Goal: Communication & Community: Connect with others

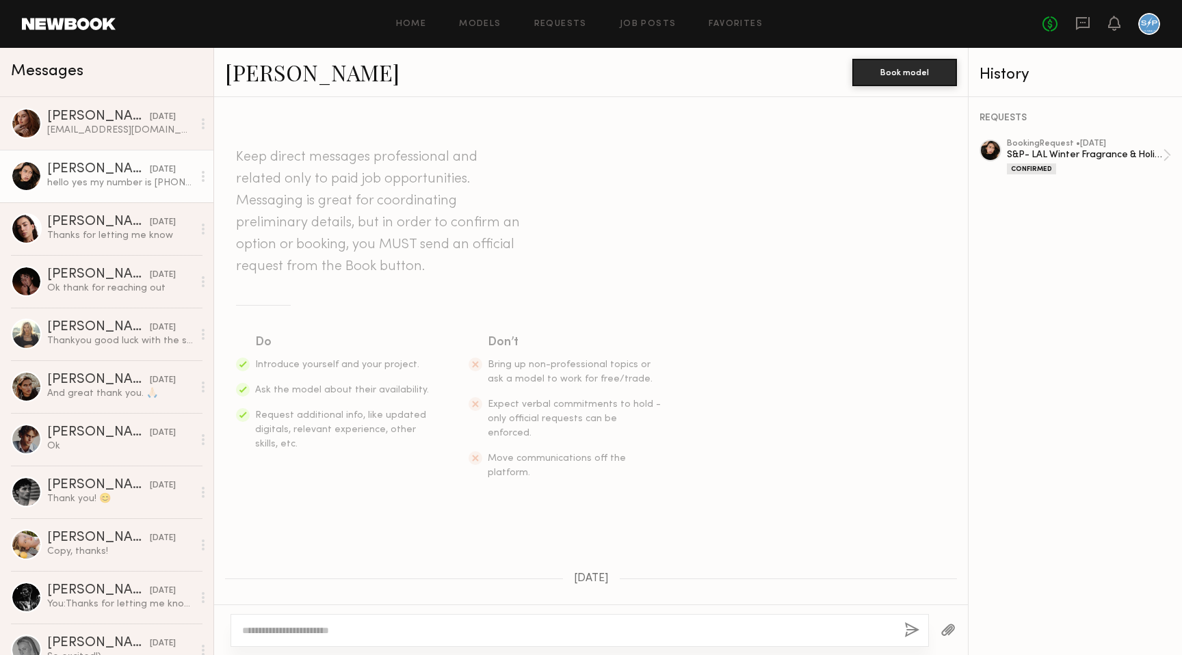
scroll to position [1546, 0]
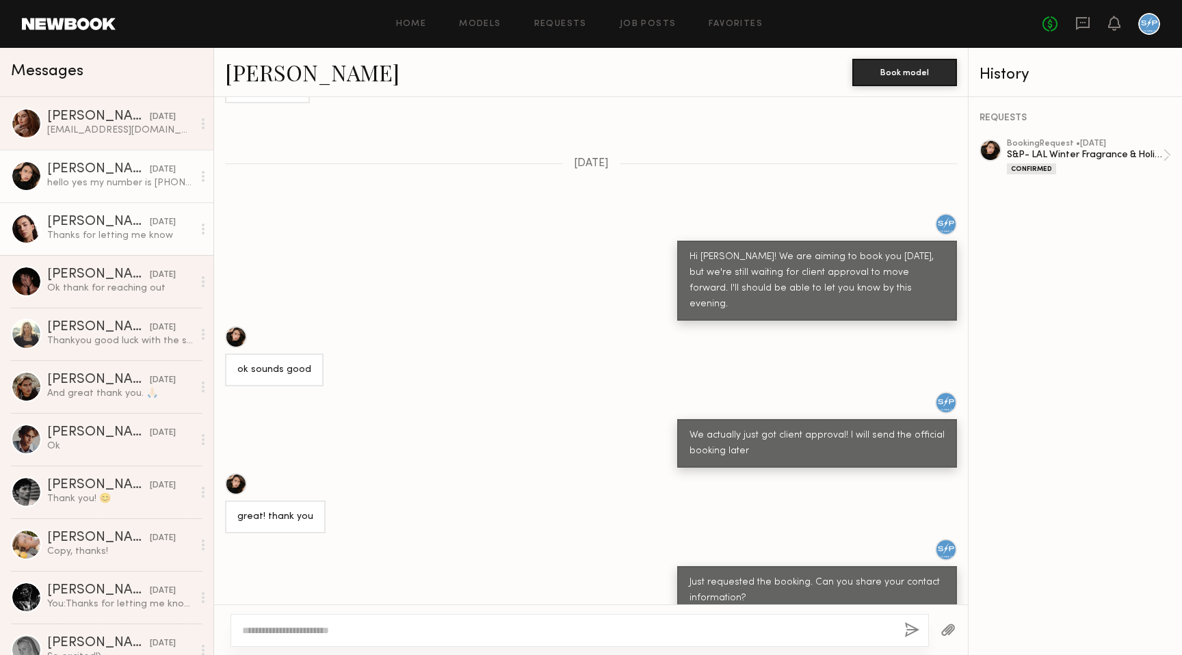
click at [109, 222] on div "[PERSON_NAME]" at bounding box center [98, 223] width 103 height 14
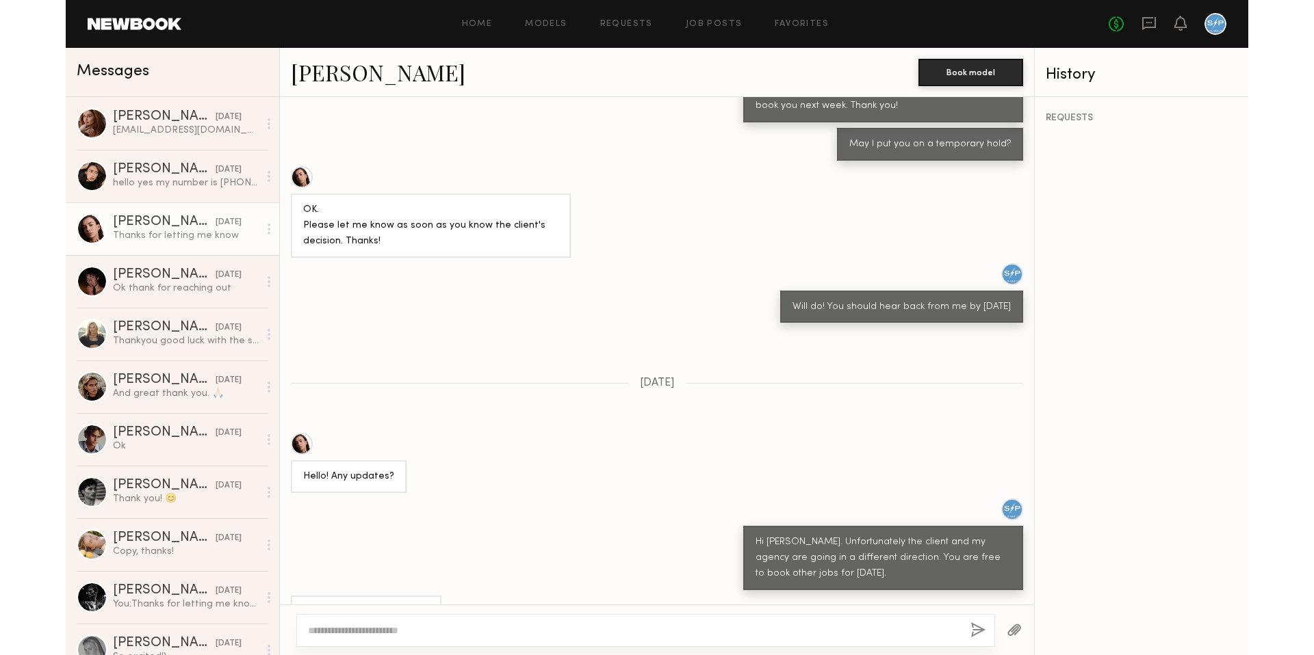
scroll to position [408, 0]
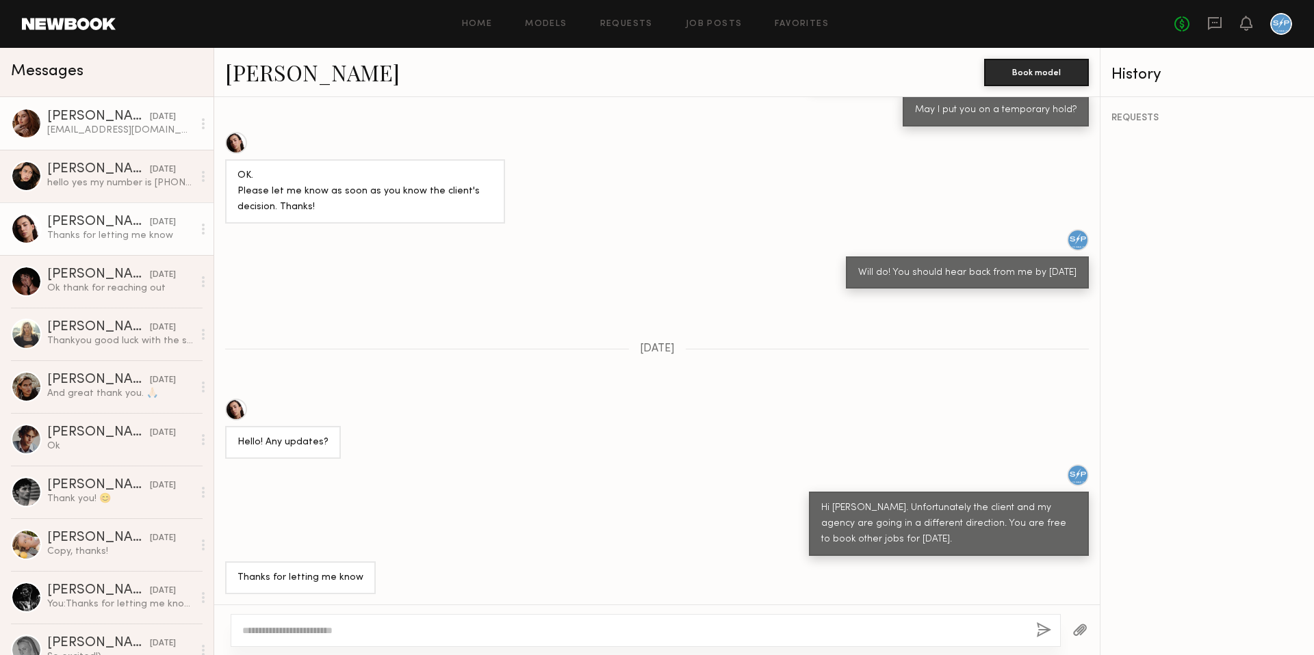
click at [105, 131] on div "[EMAIL_ADDRESS][DOMAIN_NAME]" at bounding box center [120, 130] width 146 height 13
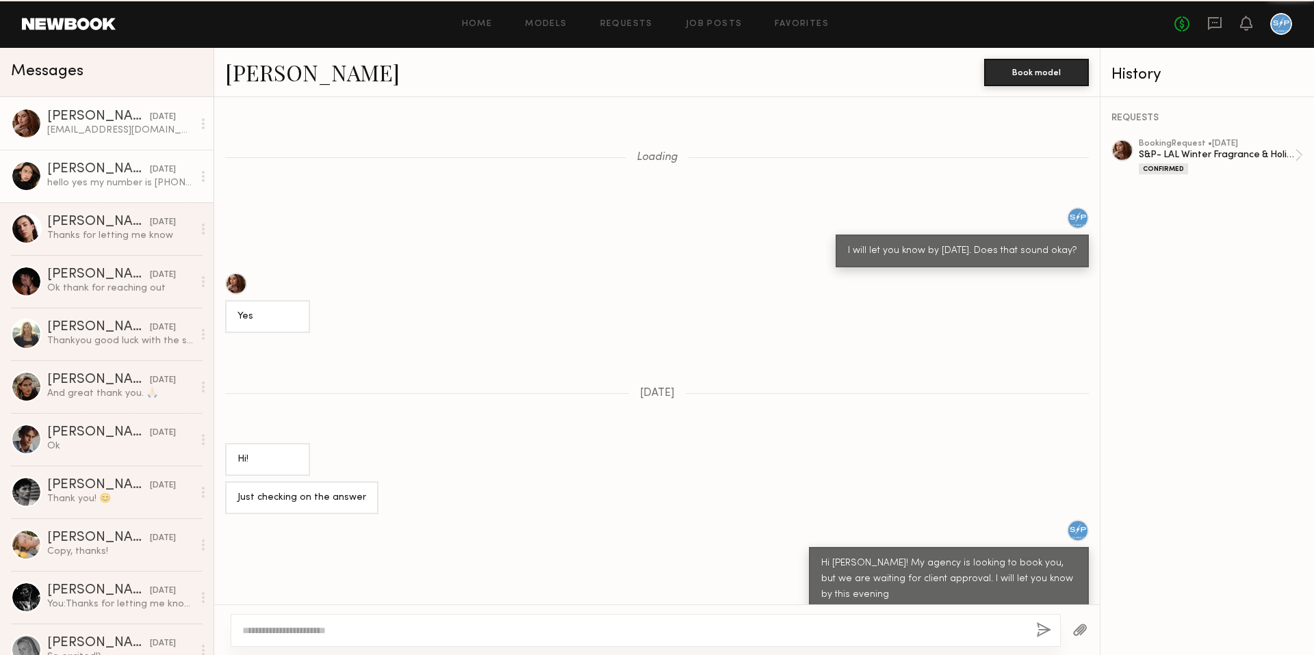
scroll to position [406, 0]
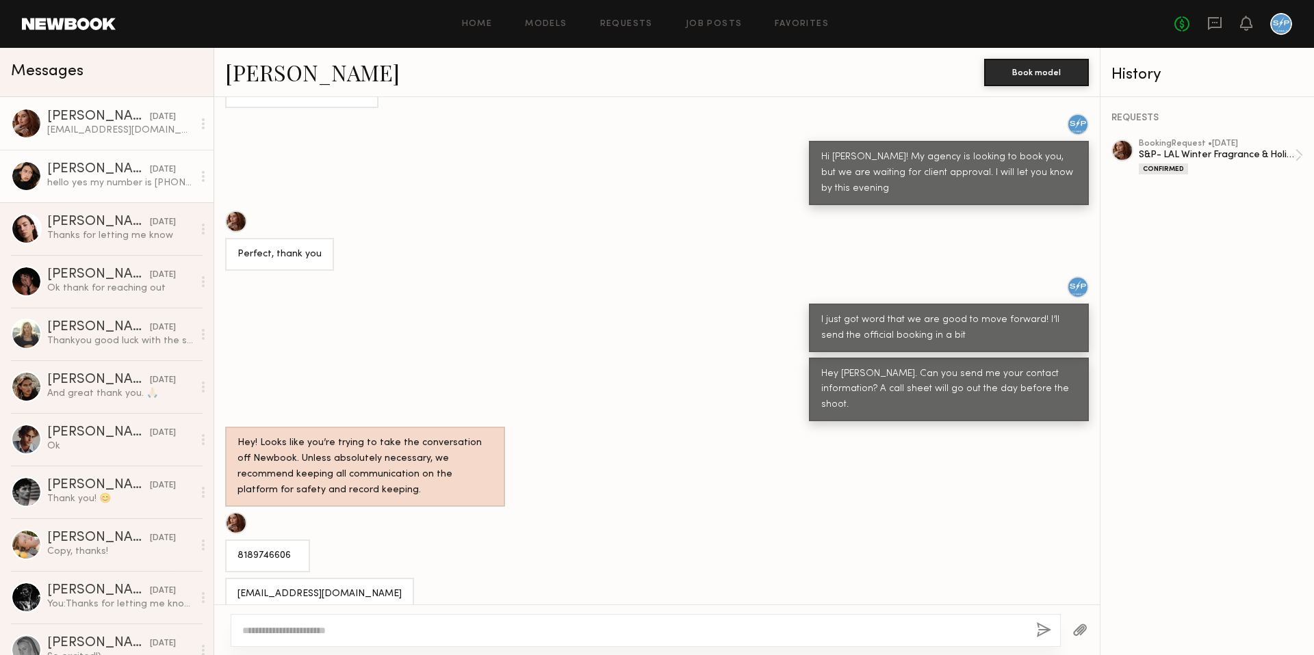
click at [112, 184] on div "hello yes my number is [PHONE_NUMBER]" at bounding box center [120, 183] width 146 height 13
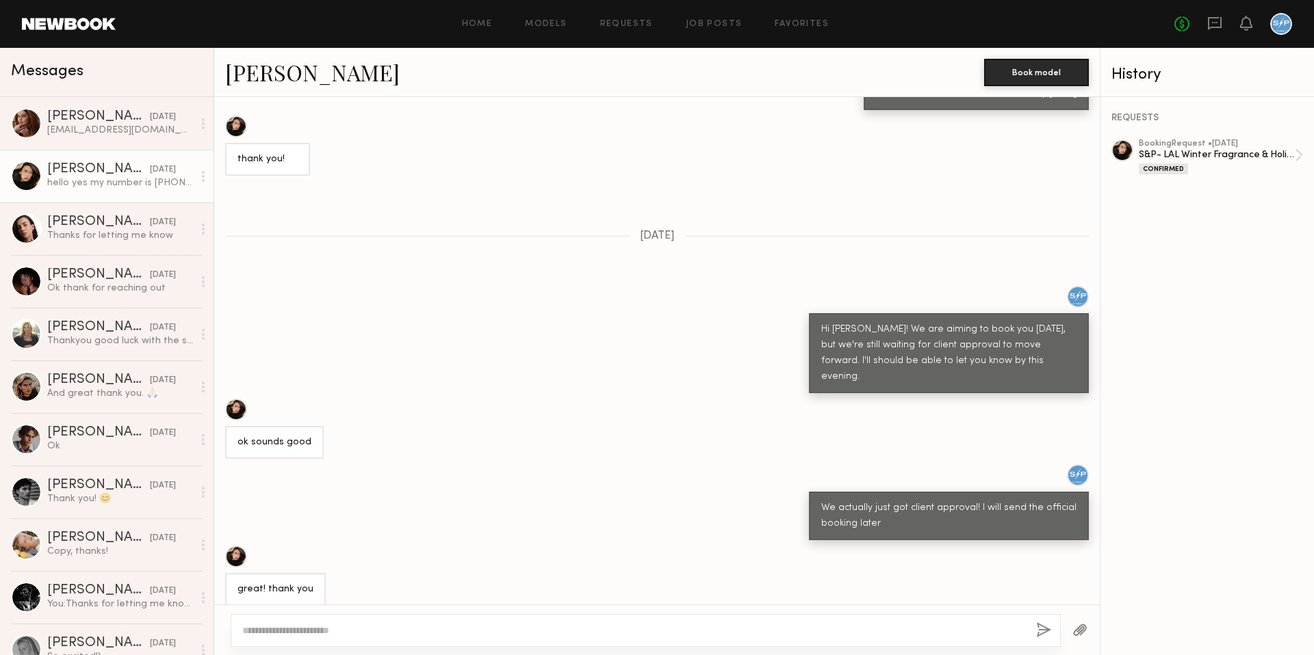
scroll to position [1546, 0]
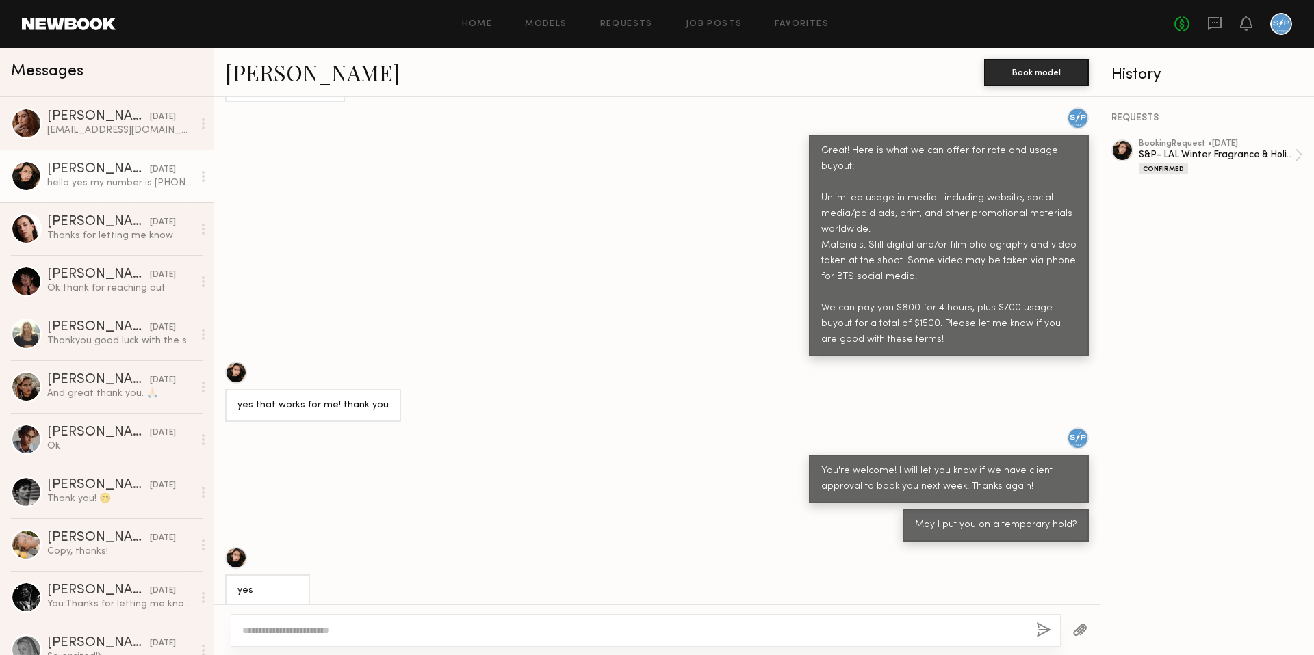
scroll to position [1065, 0]
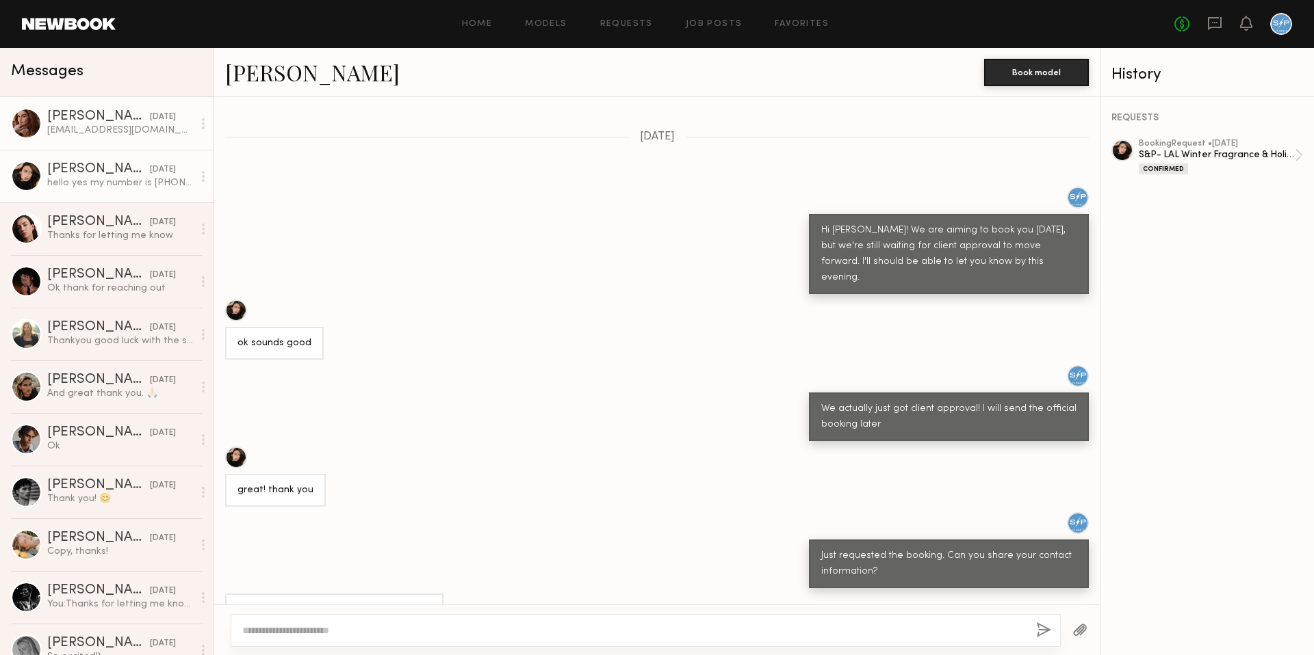
click at [94, 129] on div "[EMAIL_ADDRESS][DOMAIN_NAME]" at bounding box center [120, 130] width 146 height 13
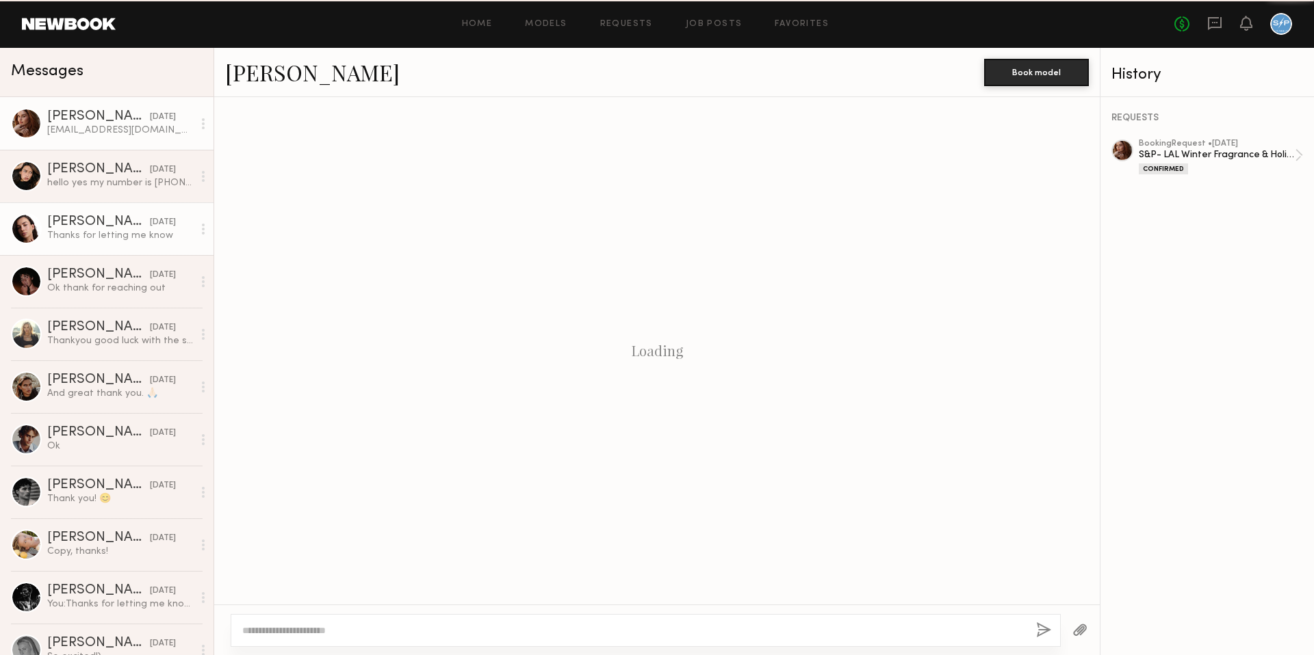
scroll to position [406, 0]
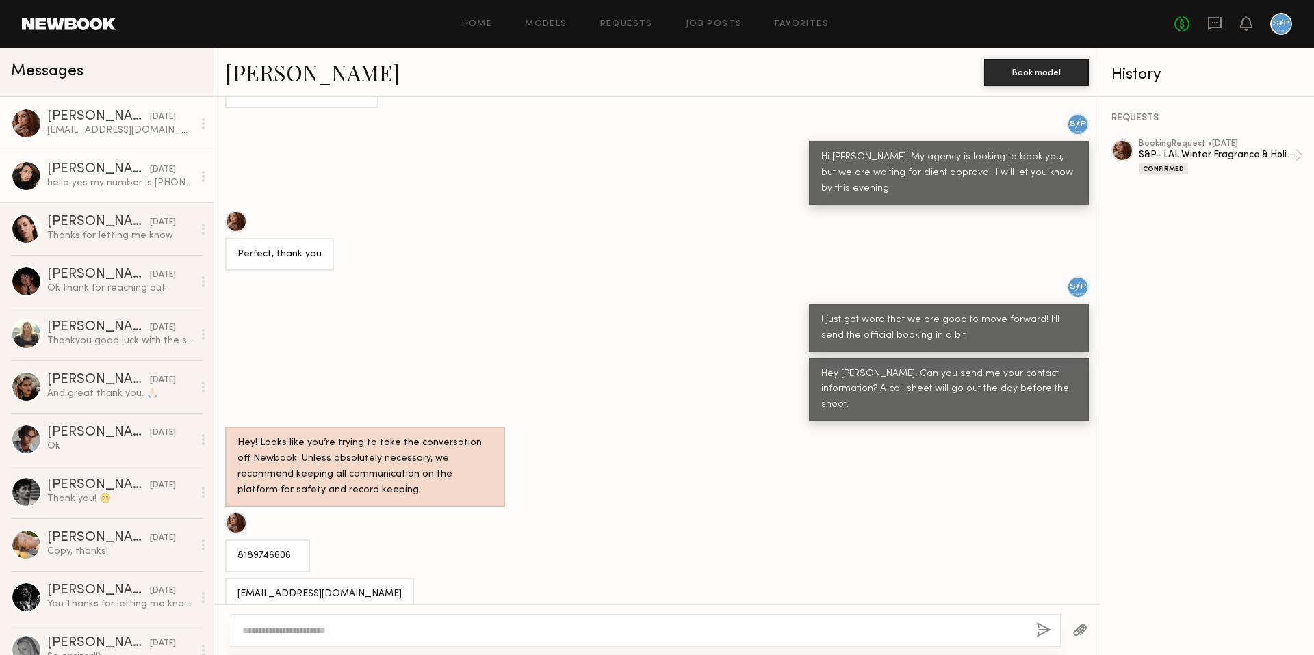
click at [102, 185] on div "hello yes my number is [PHONE_NUMBER]" at bounding box center [120, 183] width 146 height 13
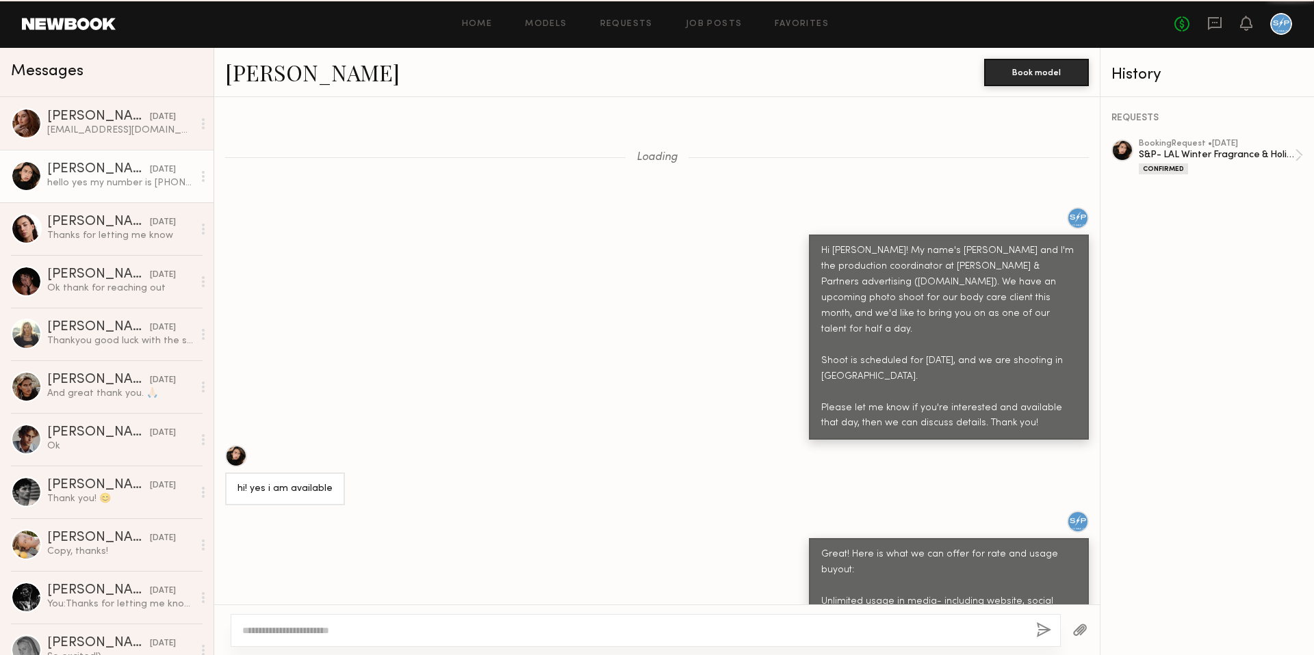
scroll to position [1065, 0]
